Goal: Task Accomplishment & Management: Complete application form

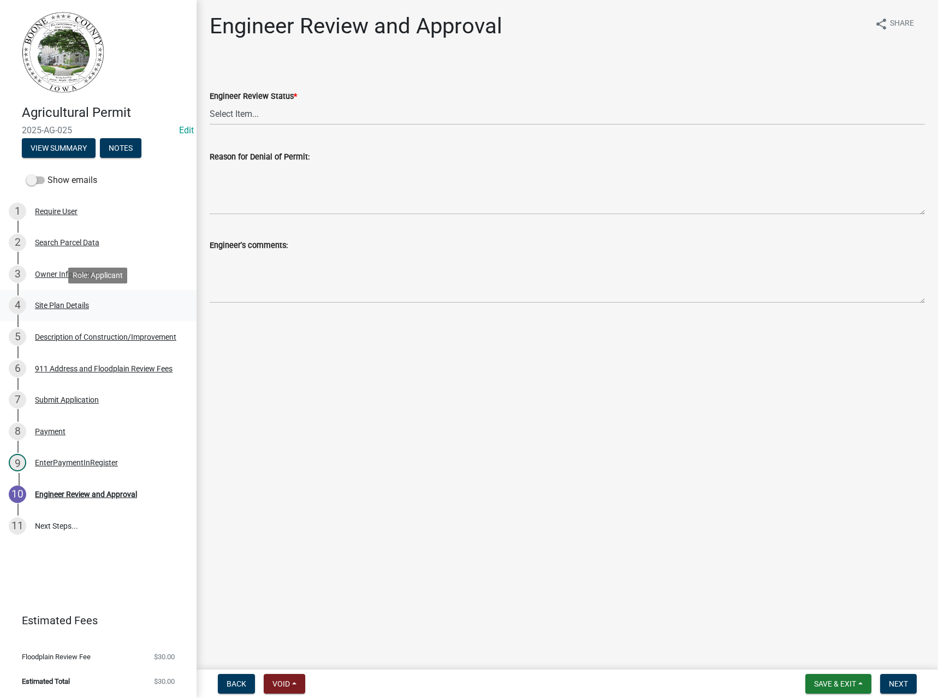
click at [56, 306] on div "Site Plan Details" at bounding box center [62, 306] width 54 height 8
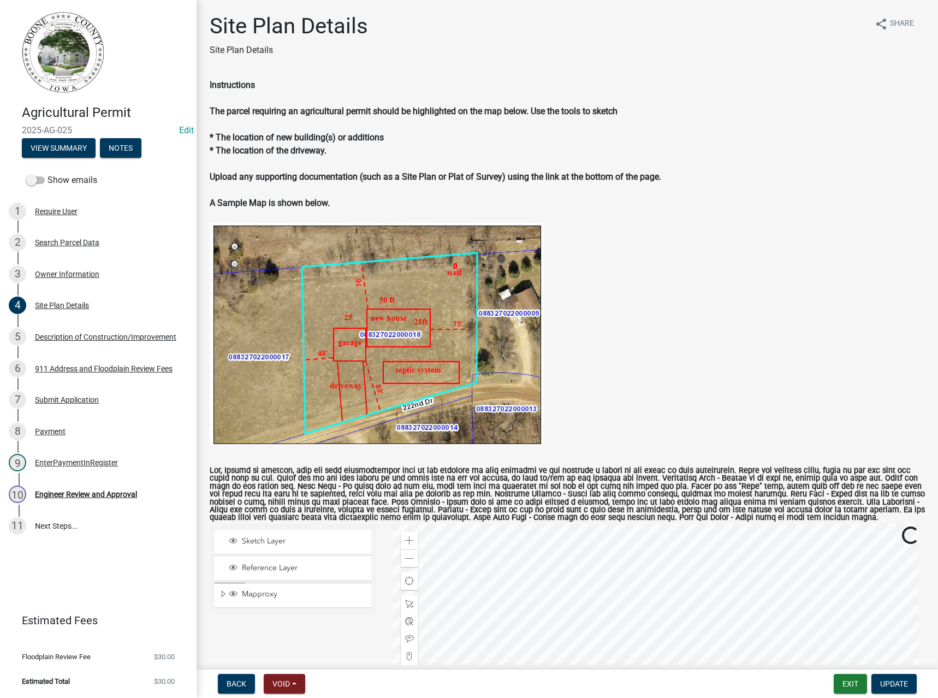
scroll to position [273, 0]
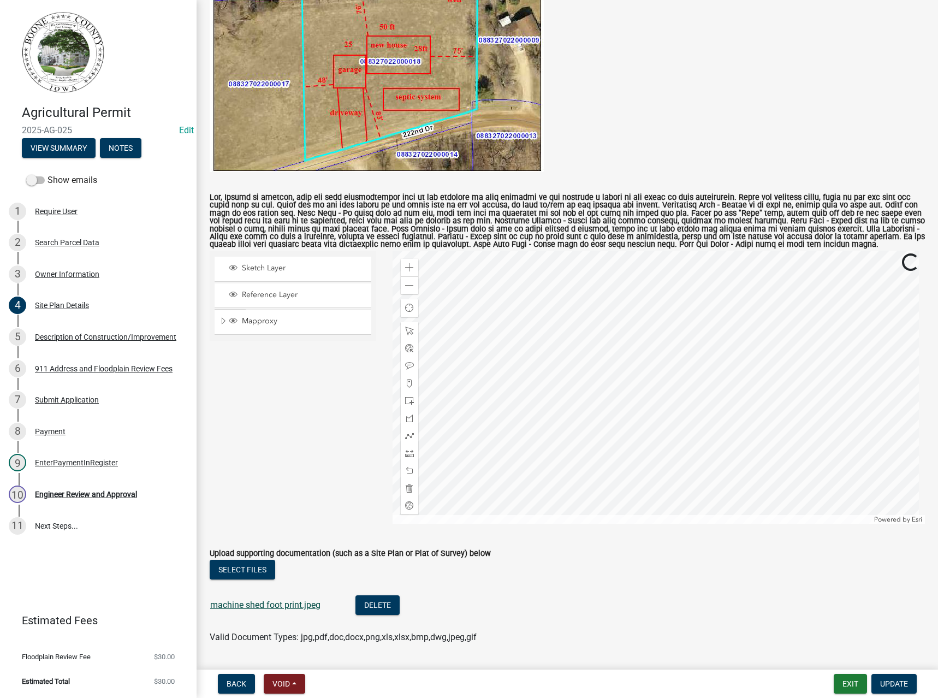
click at [277, 609] on link "machine shed foot print.jpeg" at bounding box center [265, 605] width 110 height 10
click at [223, 322] on span "Expand" at bounding box center [223, 321] width 9 height 10
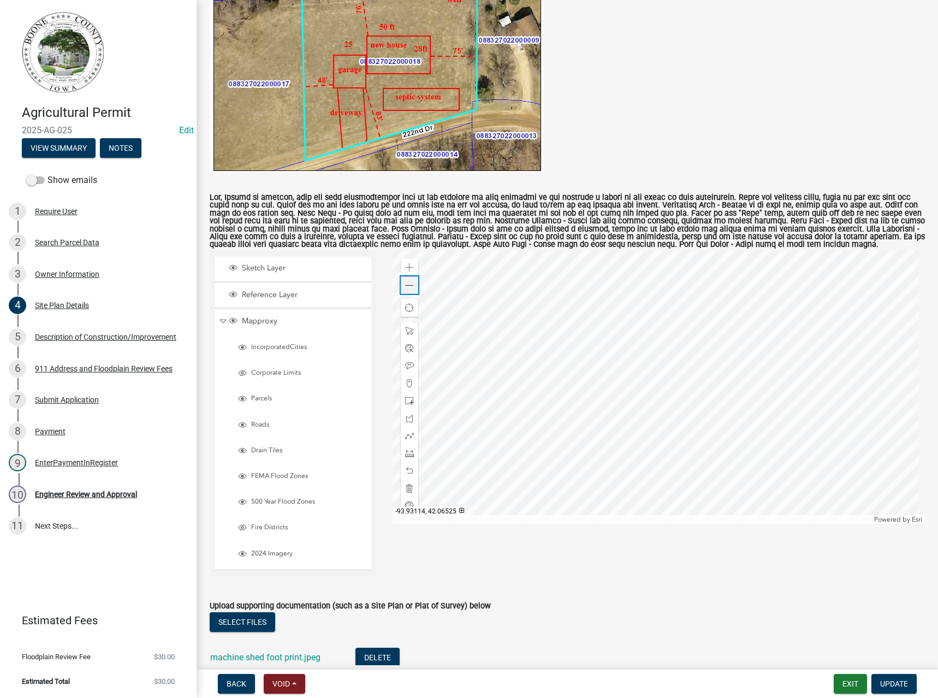
click at [406, 286] on span at bounding box center [409, 285] width 9 height 9
click at [407, 265] on span at bounding box center [409, 267] width 9 height 9
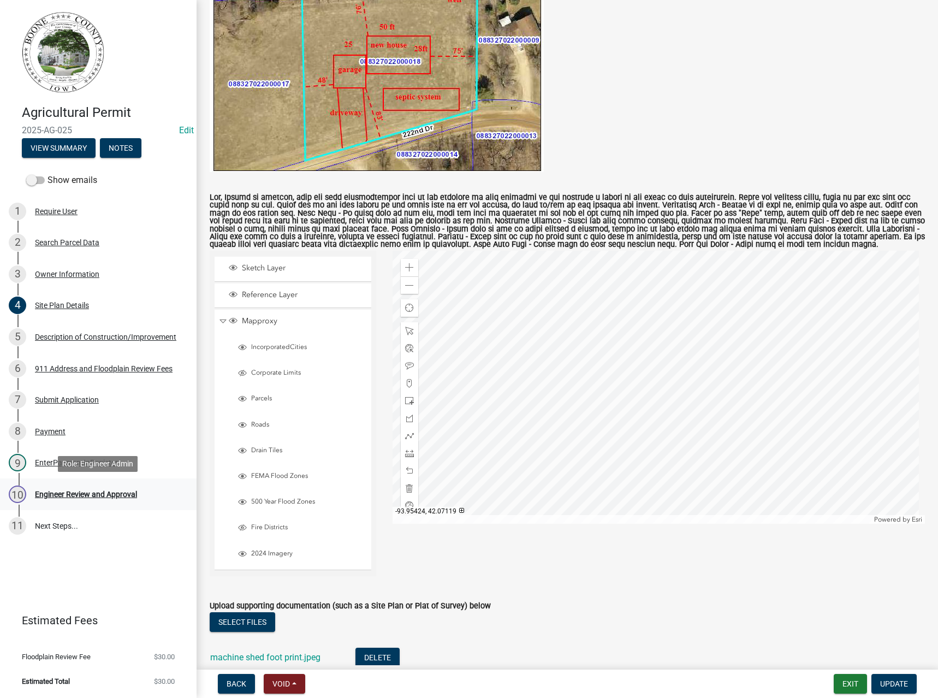
click at [92, 493] on div "Engineer Review and Approval" at bounding box center [86, 494] width 102 height 8
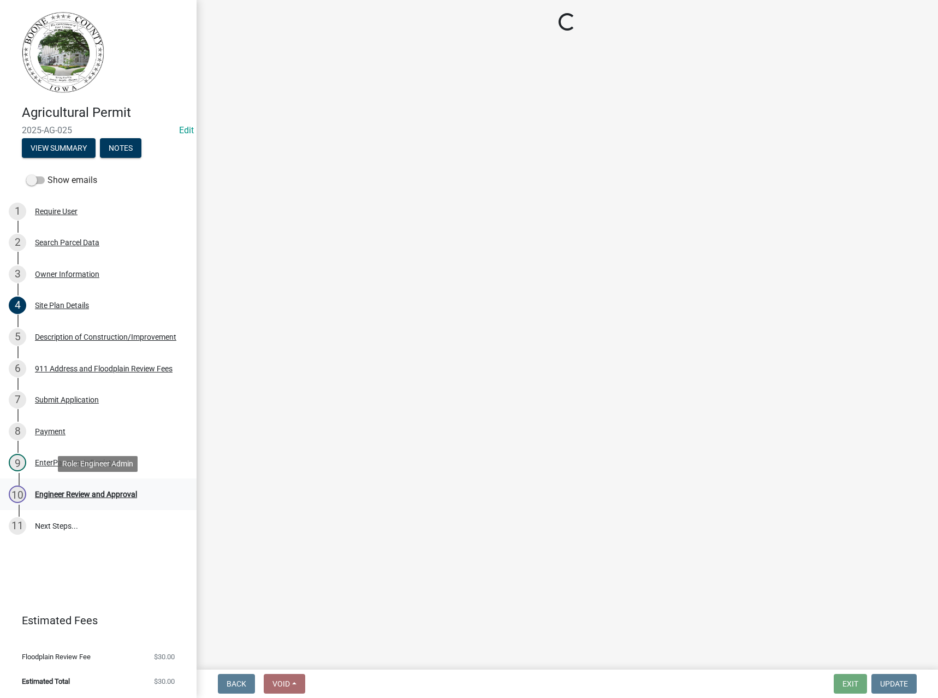
scroll to position [0, 0]
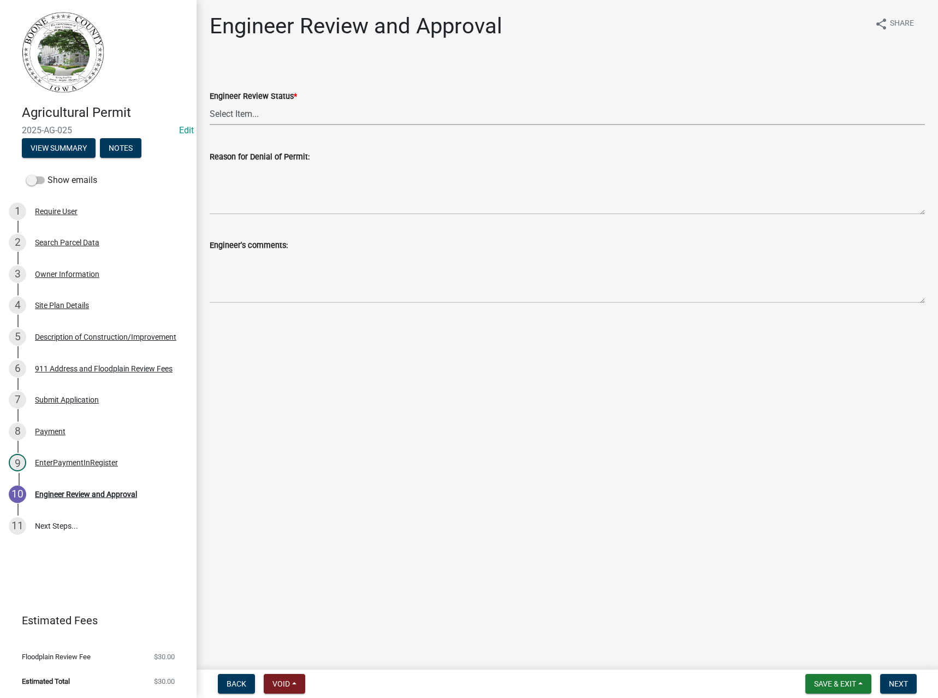
click at [266, 113] on select "Select Item... Clear of Floodplain and County Tile Location rejected by Engineer" at bounding box center [568, 114] width 716 height 22
click at [210, 103] on select "Select Item... Clear of Floodplain and County Tile Location rejected by Engineer" at bounding box center [568, 114] width 716 height 22
select select "c8fab294-969a-49d2-bb63-de64b900ebf2"
click at [907, 681] on span "Next" at bounding box center [898, 683] width 19 height 9
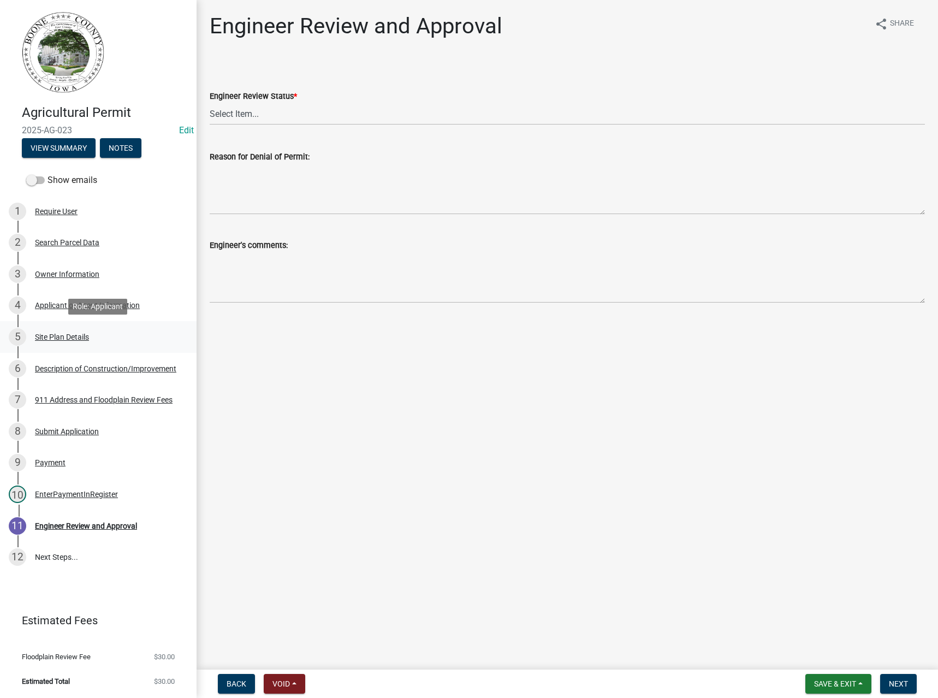
click at [56, 335] on div "Site Plan Details" at bounding box center [62, 337] width 54 height 8
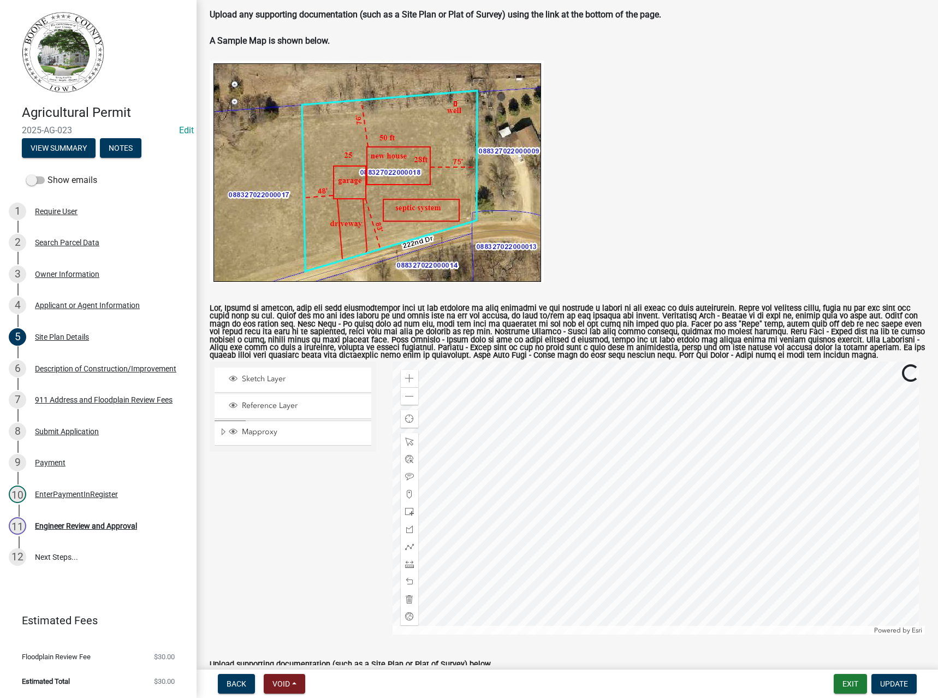
scroll to position [305, 0]
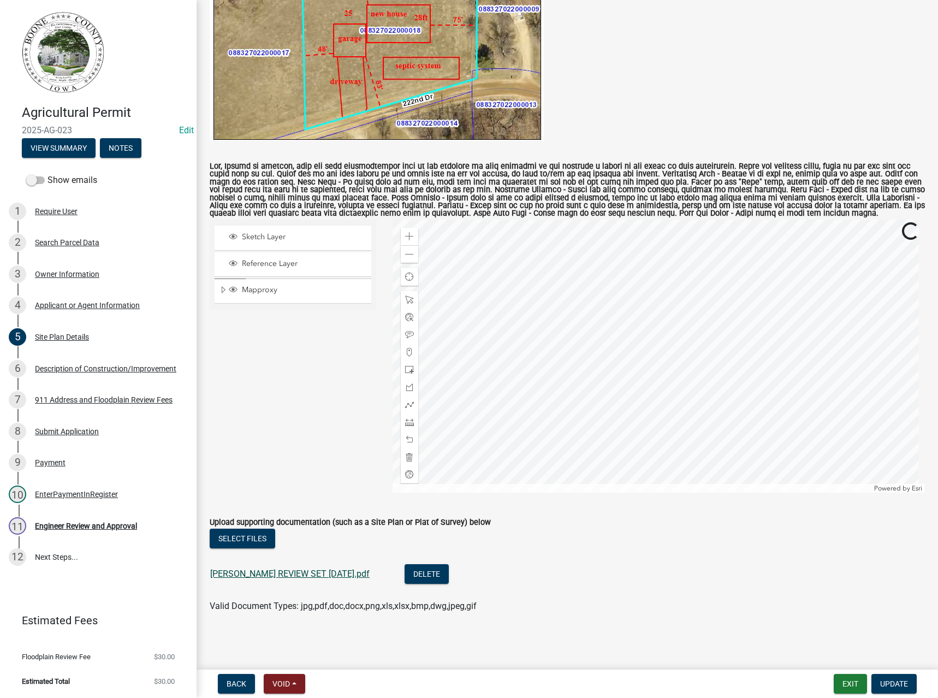
click at [300, 570] on link "HEINEMAN REVIEW SET 8-8-25.pdf" at bounding box center [289, 574] width 159 height 10
click at [401, 254] on div "Zoom out" at bounding box center [409, 253] width 17 height 17
click at [224, 291] on span "Expand" at bounding box center [223, 290] width 9 height 10
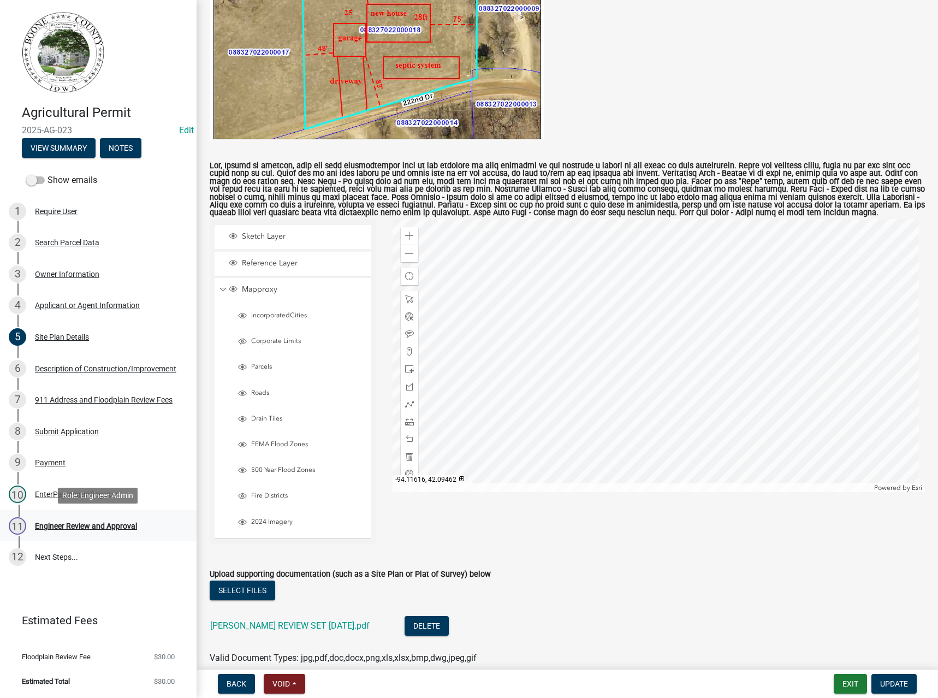
click at [101, 528] on div "Engineer Review and Approval" at bounding box center [86, 526] width 102 height 8
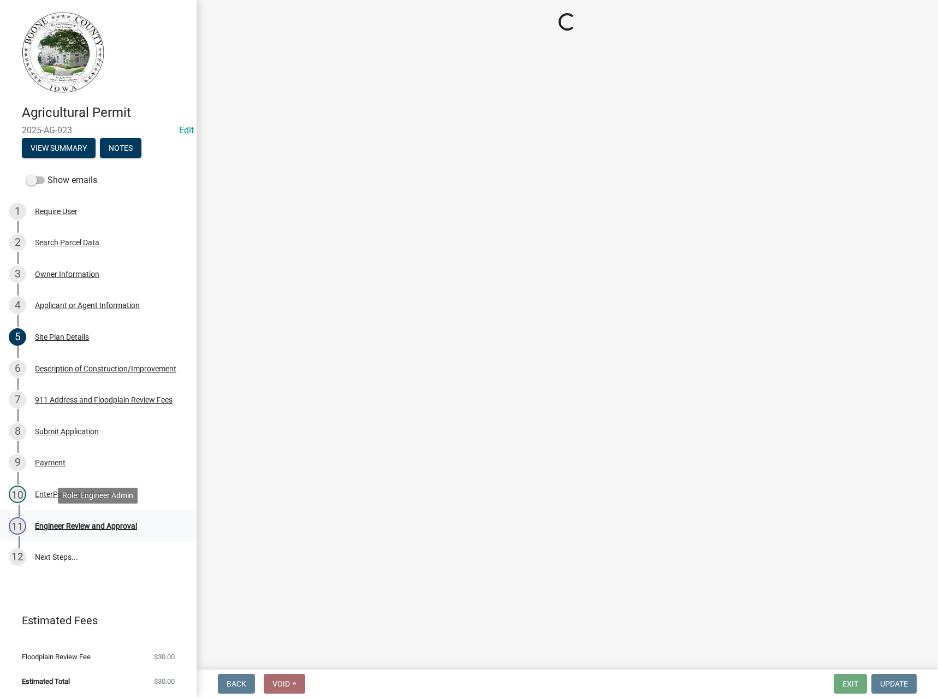
scroll to position [0, 0]
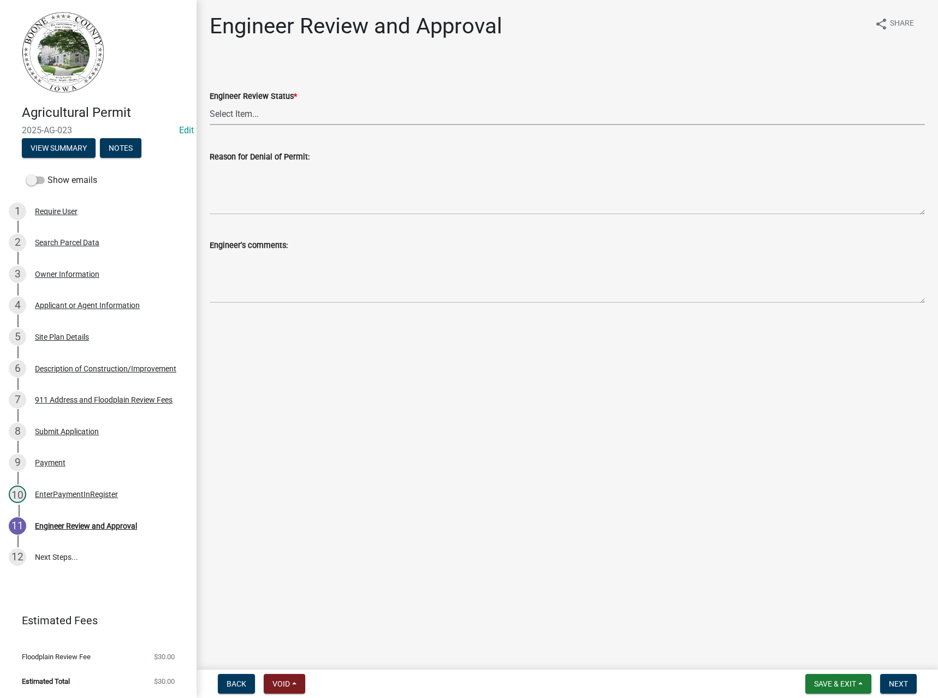
click at [249, 113] on select "Select Item... Clear of Floodplain and County Tile Location rejected by Engineer" at bounding box center [568, 114] width 716 height 22
click at [210, 103] on select "Select Item... Clear of Floodplain and County Tile Location rejected by Engineer" at bounding box center [568, 114] width 716 height 22
select select "c8fab294-969a-49d2-bb63-de64b900ebf2"
click at [895, 688] on span "Next" at bounding box center [898, 683] width 19 height 9
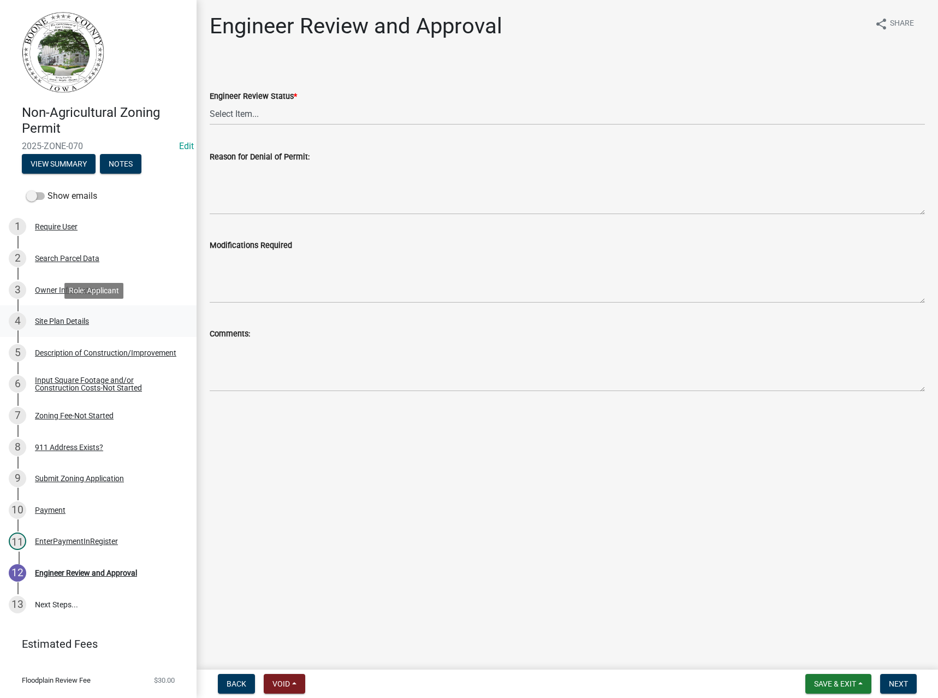
click at [58, 322] on div "Site Plan Details" at bounding box center [62, 321] width 54 height 8
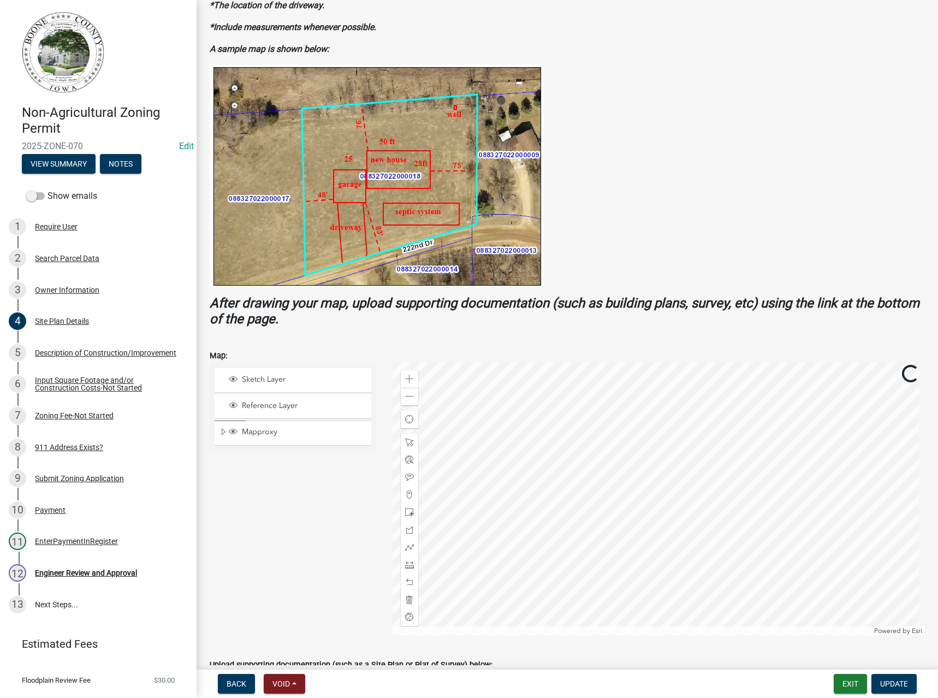
scroll to position [248, 0]
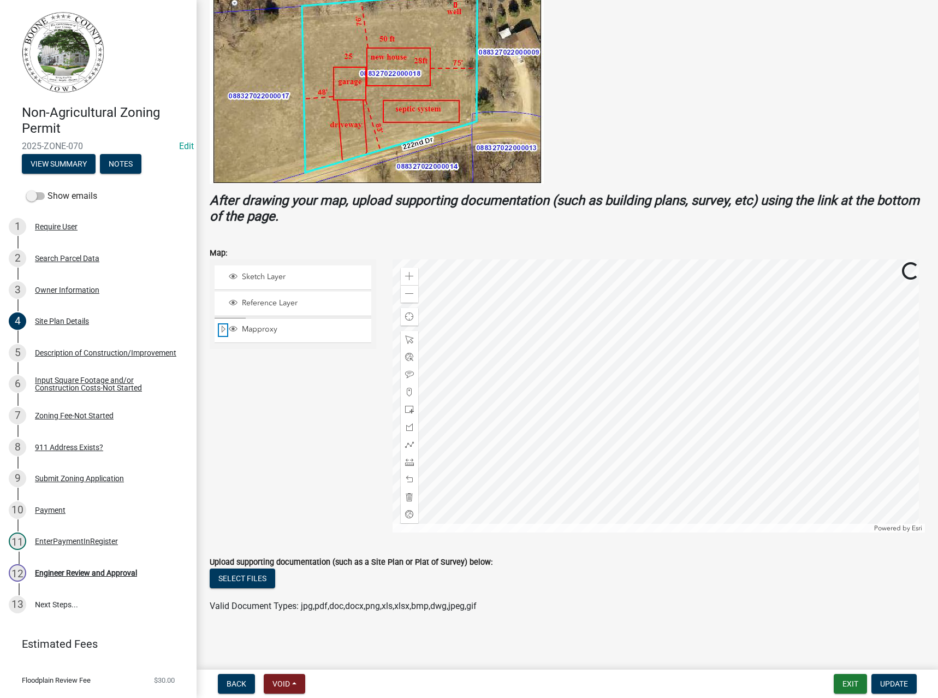
click at [222, 329] on span "Expand" at bounding box center [223, 329] width 9 height 10
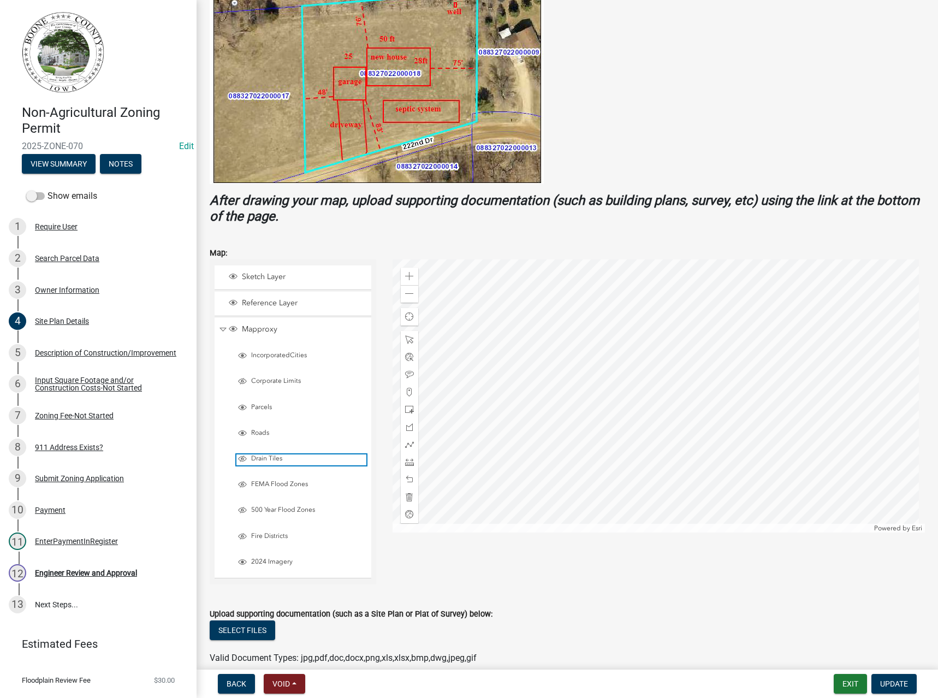
click at [265, 460] on span "Drain Tiles" at bounding box center [308, 458] width 118 height 9
click at [266, 482] on span "FEMA Flood Zones" at bounding box center [308, 484] width 118 height 9
click at [265, 511] on span "500 Year Flood Zones" at bounding box center [308, 510] width 118 height 9
click at [405, 294] on span at bounding box center [409, 293] width 9 height 9
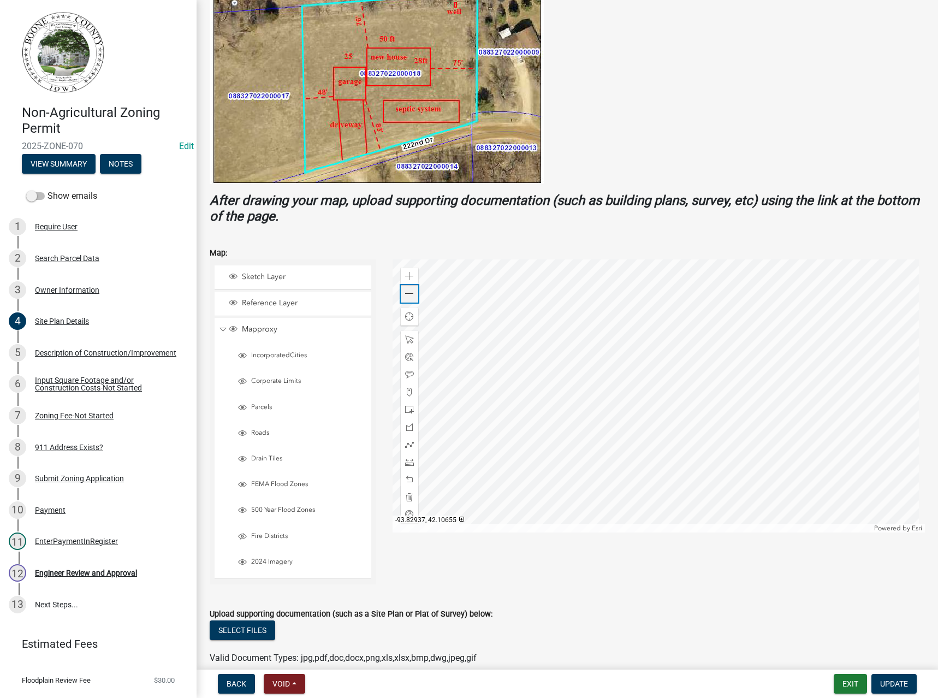
click at [405, 294] on span at bounding box center [409, 293] width 9 height 9
click at [635, 419] on div at bounding box center [659, 395] width 533 height 273
click at [405, 294] on span at bounding box center [409, 293] width 9 height 9
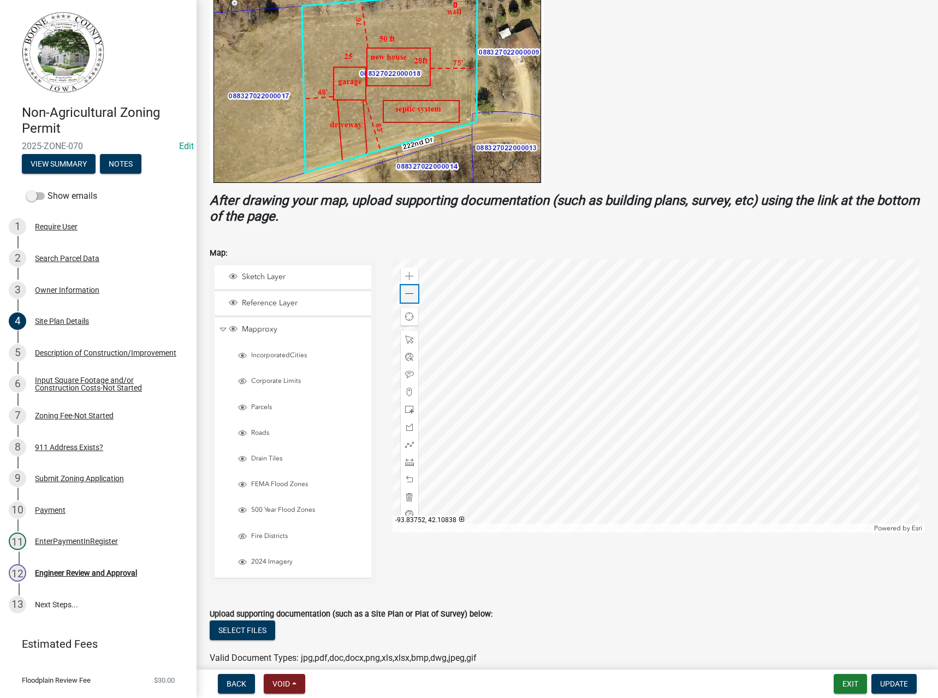
click at [405, 294] on span at bounding box center [409, 293] width 9 height 9
click at [405, 275] on span at bounding box center [409, 276] width 9 height 9
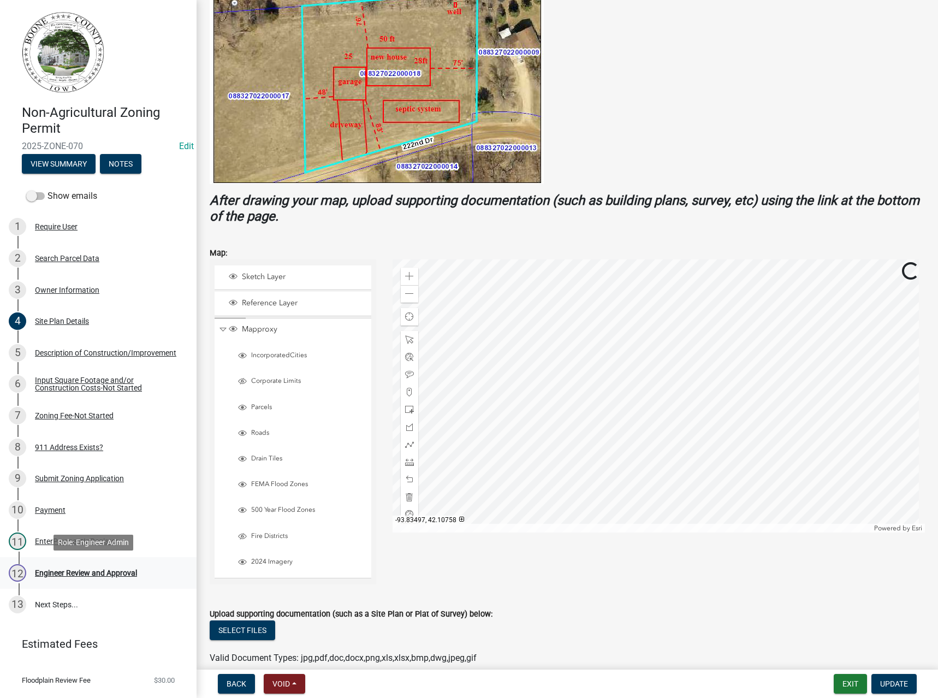
click at [102, 576] on div "Engineer Review and Approval" at bounding box center [86, 573] width 102 height 8
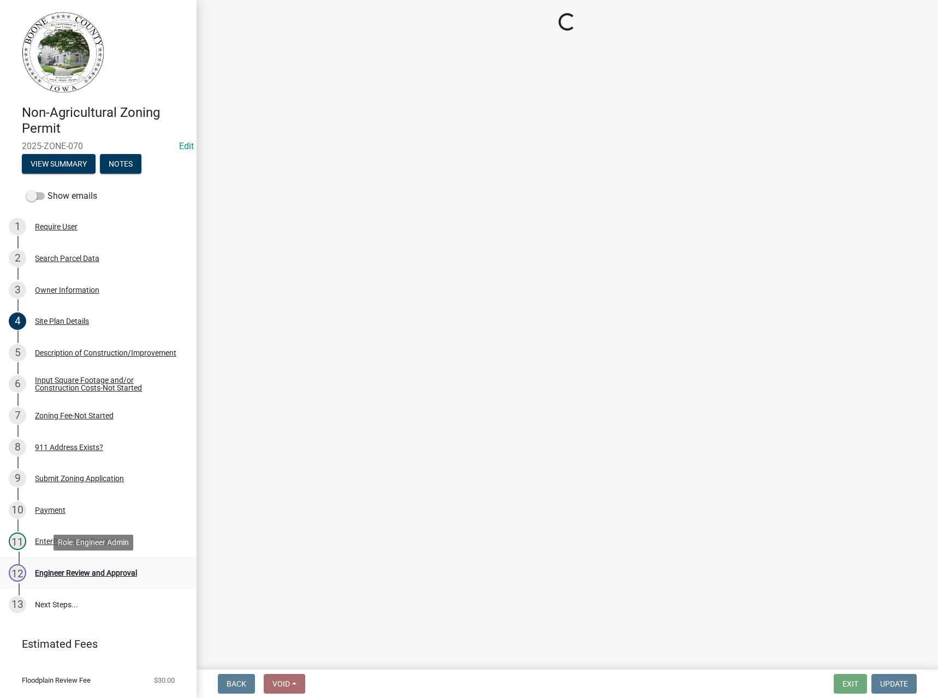
scroll to position [0, 0]
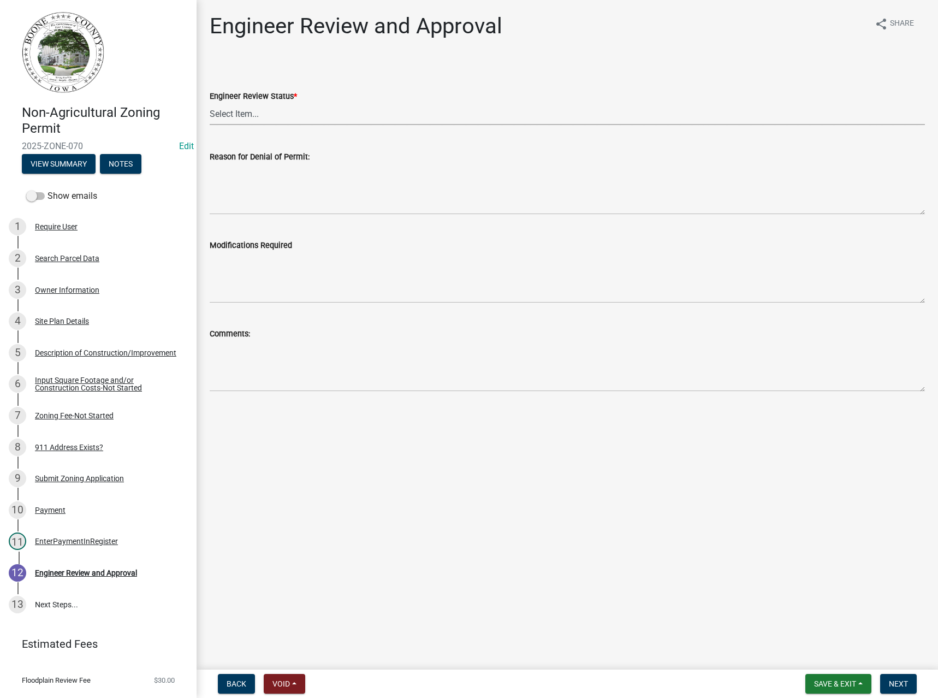
click at [243, 116] on select "Select Item... Clear of Floodplain and County Tile Location rejected by Enginee…" at bounding box center [568, 114] width 716 height 22
click at [210, 103] on select "Select Item... Clear of Floodplain and County Tile Location rejected by Enginee…" at bounding box center [568, 114] width 716 height 22
select select "3fbde904-da37-4207-833b-53754720f33d"
click at [901, 683] on span "Next" at bounding box center [898, 683] width 19 height 9
